Goal: Information Seeking & Learning: Check status

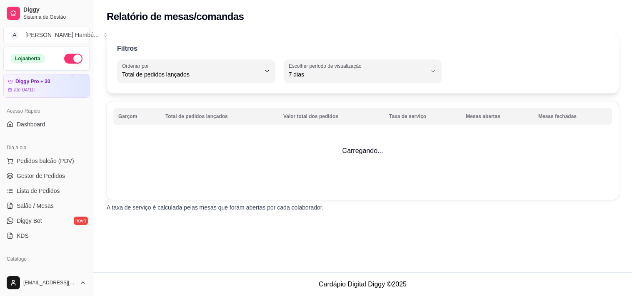
select select "TOTAL_OF_ORDERS"
select select "7"
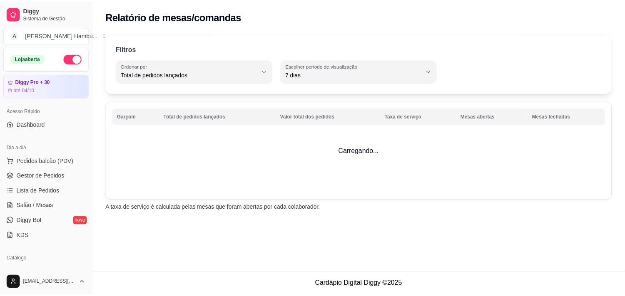
scroll to position [256, 0]
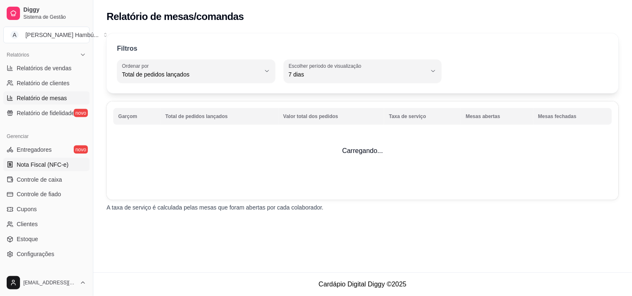
click at [50, 159] on link "Nota Fiscal (NFC-e)" at bounding box center [46, 164] width 86 height 13
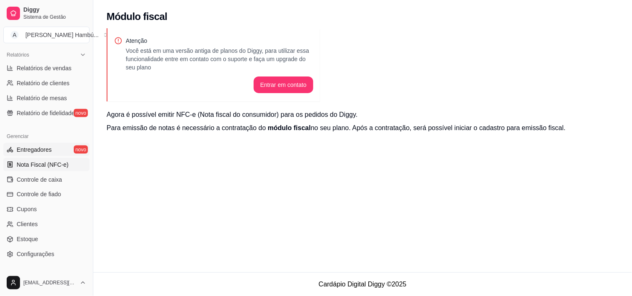
click at [48, 151] on span "Entregadores" at bounding box center [34, 150] width 35 height 8
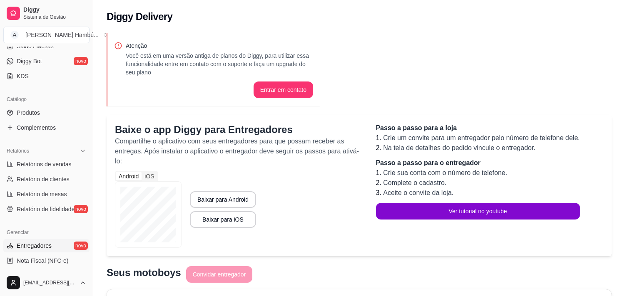
scroll to position [134, 0]
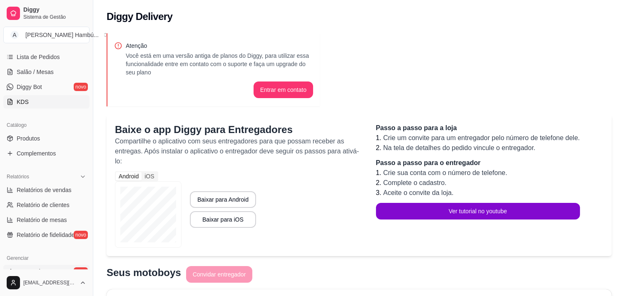
click at [30, 107] on link "KDS" at bounding box center [46, 101] width 86 height 13
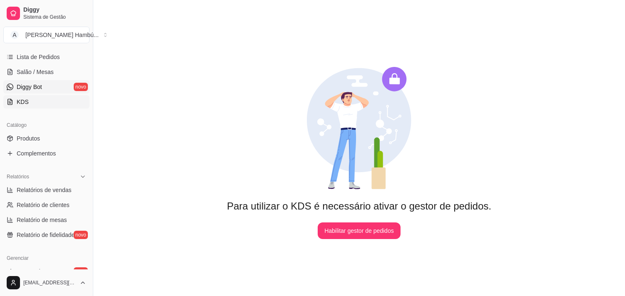
click at [35, 92] on link "Diggy Bot novo" at bounding box center [46, 86] width 86 height 13
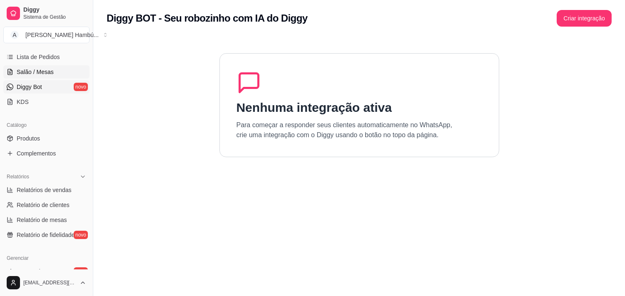
click at [47, 77] on link "Salão / Mesas" at bounding box center [46, 71] width 86 height 13
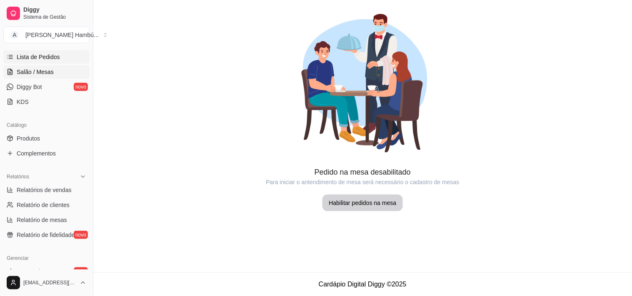
drag, startPoint x: 49, startPoint y: 60, endPoint x: 78, endPoint y: 73, distance: 32.3
click at [49, 60] on span "Lista de Pedidos" at bounding box center [38, 57] width 43 height 8
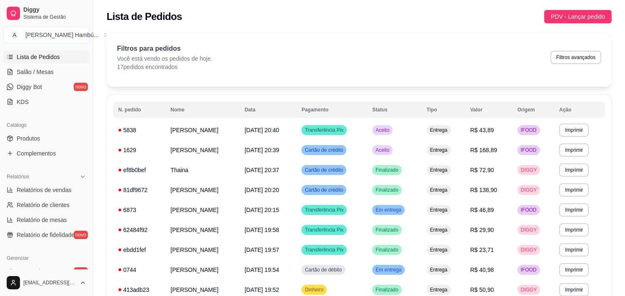
drag, startPoint x: 91, startPoint y: 123, endPoint x: 95, endPoint y: 96, distance: 27.4
click at [94, 100] on button "Toggle Sidebar" at bounding box center [93, 148] width 7 height 296
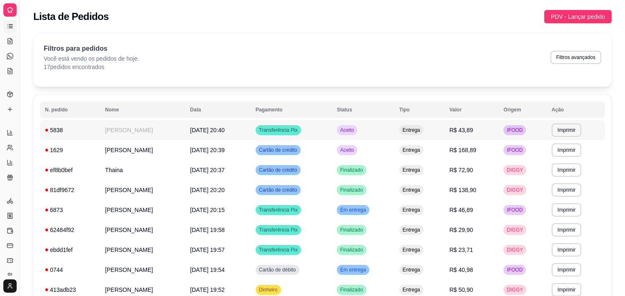
scroll to position [55, 0]
click at [19, 82] on button "Toggle Sidebar" at bounding box center [19, 148] width 7 height 296
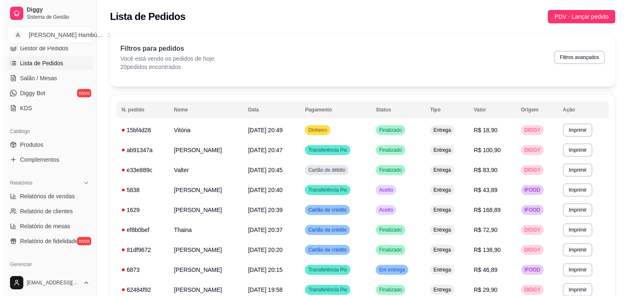
scroll to position [256, 0]
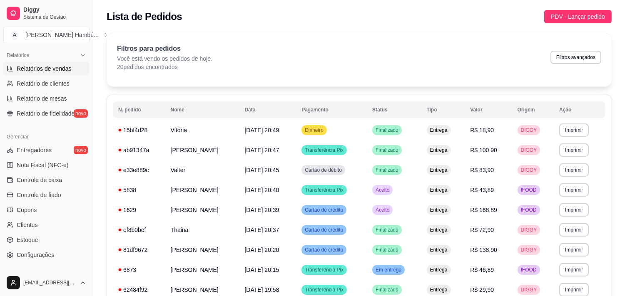
click at [57, 68] on span "Relatórios de vendas" at bounding box center [44, 69] width 55 height 8
select select "ALL"
select select "0"
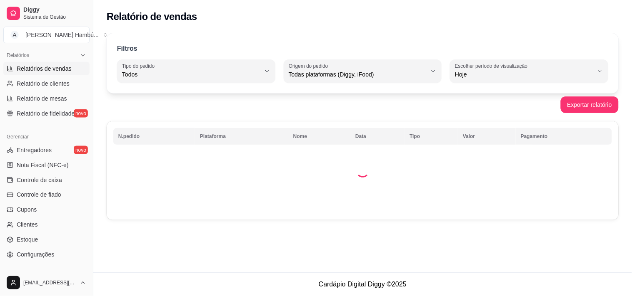
click at [59, 67] on span "Relatórios de vendas" at bounding box center [44, 69] width 55 height 8
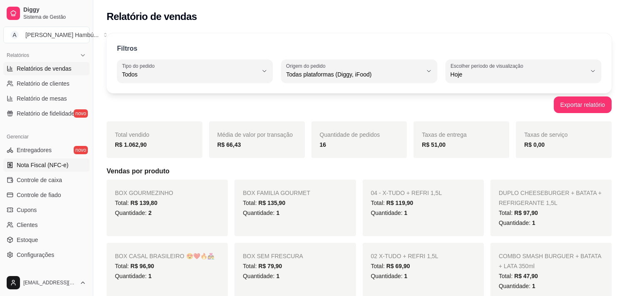
click at [30, 159] on link "Nota Fiscal (NFC-e)" at bounding box center [46, 165] width 86 height 13
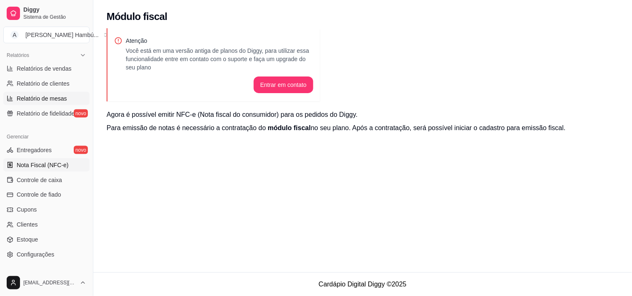
click at [47, 100] on span "Relatório de mesas" at bounding box center [42, 99] width 50 height 8
select select "TOTAL_OF_ORDERS"
select select "7"
